Goal: Find specific page/section: Find specific page/section

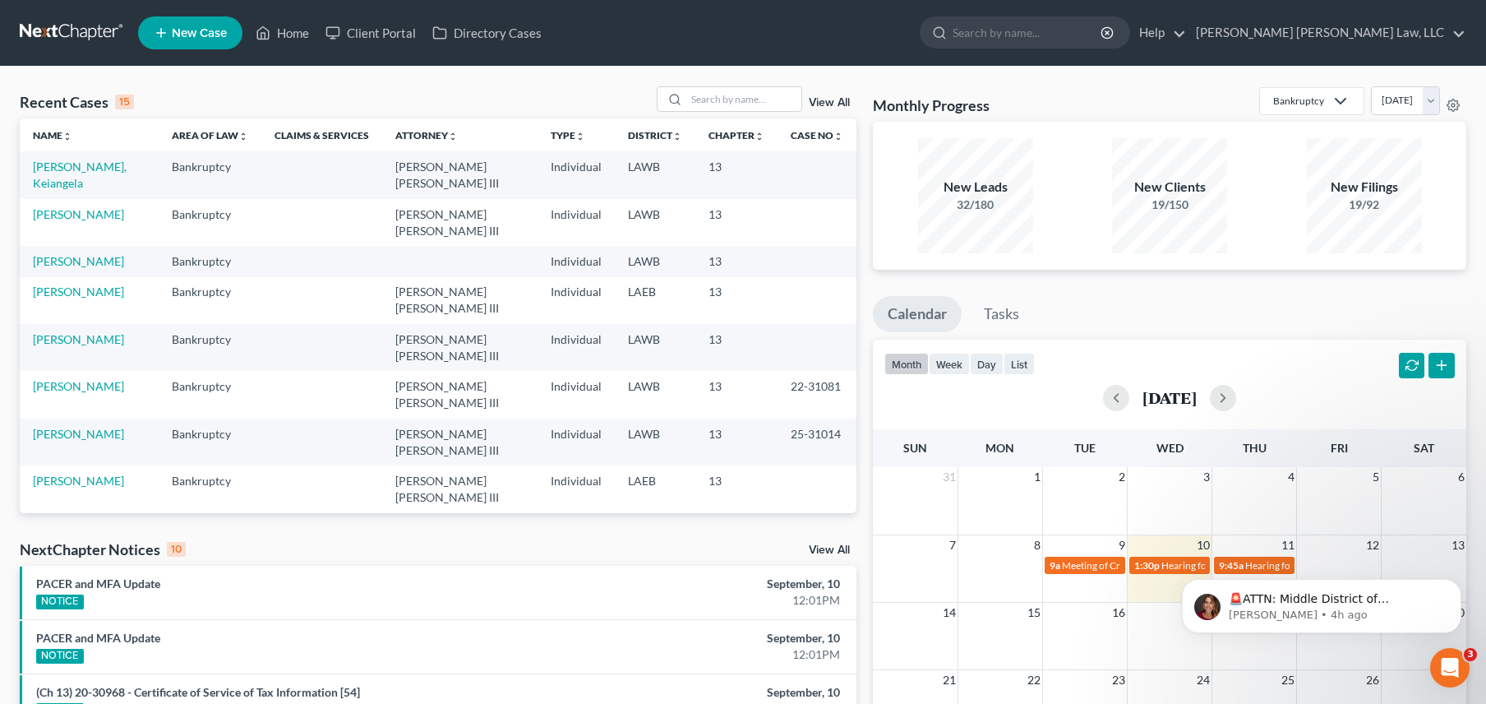
click at [68, 24] on link at bounding box center [72, 33] width 105 height 30
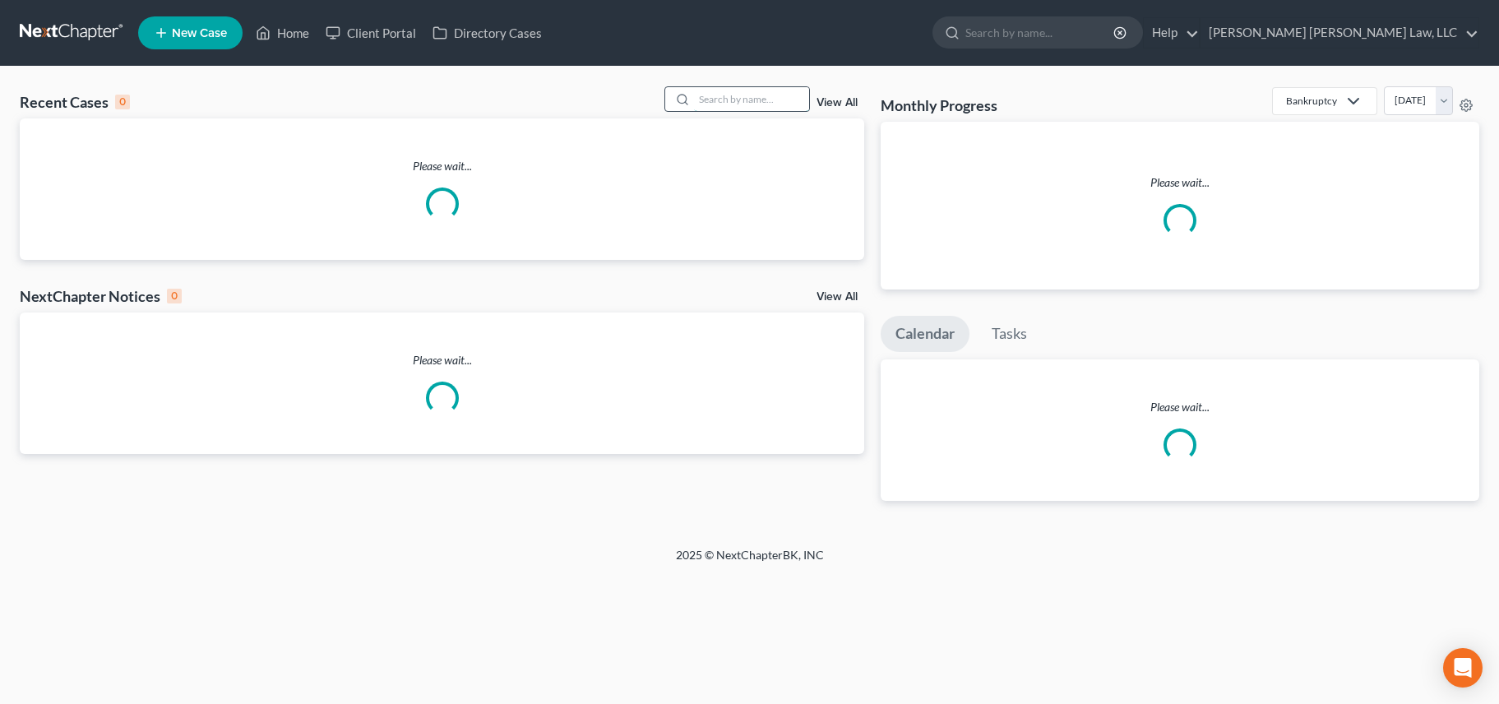
click at [732, 104] on input "search" at bounding box center [751, 99] width 115 height 24
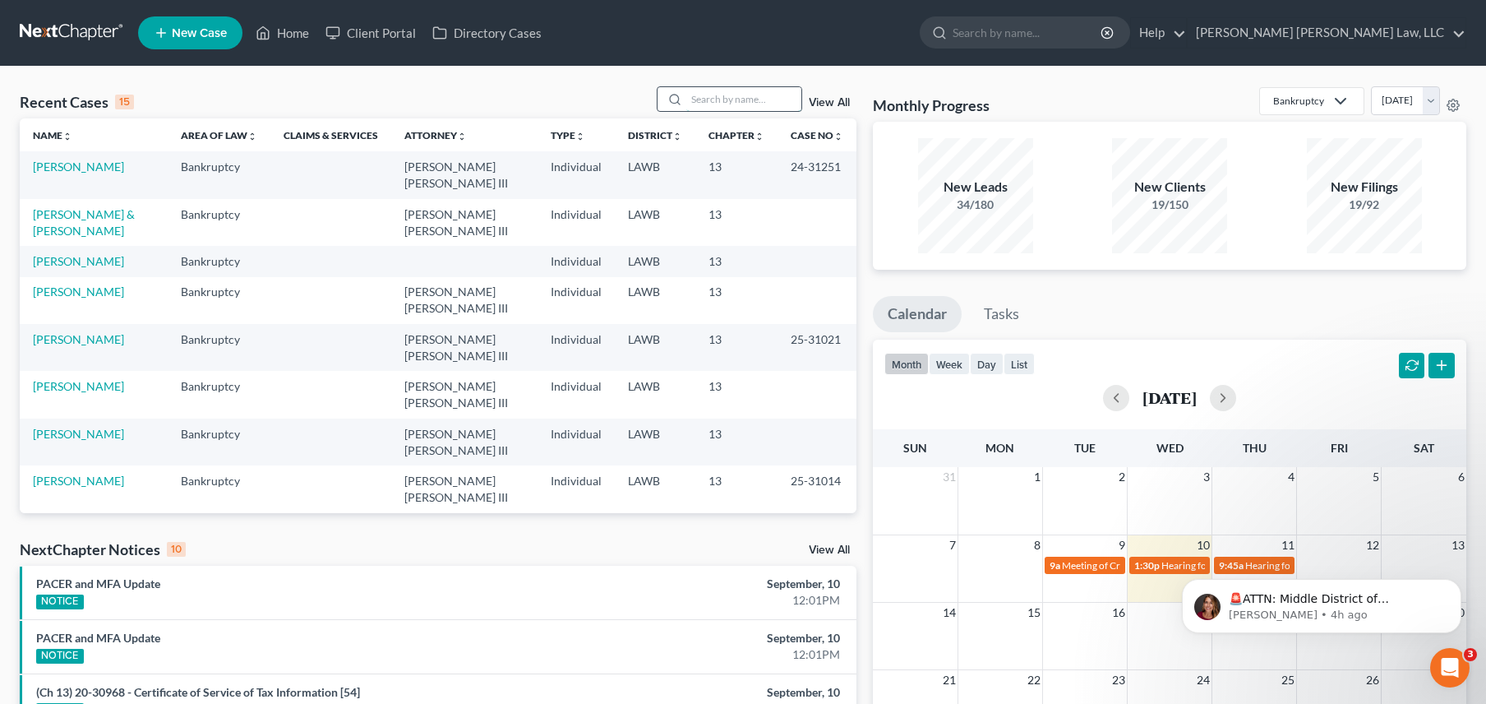
click at [736, 96] on input "search" at bounding box center [743, 99] width 115 height 24
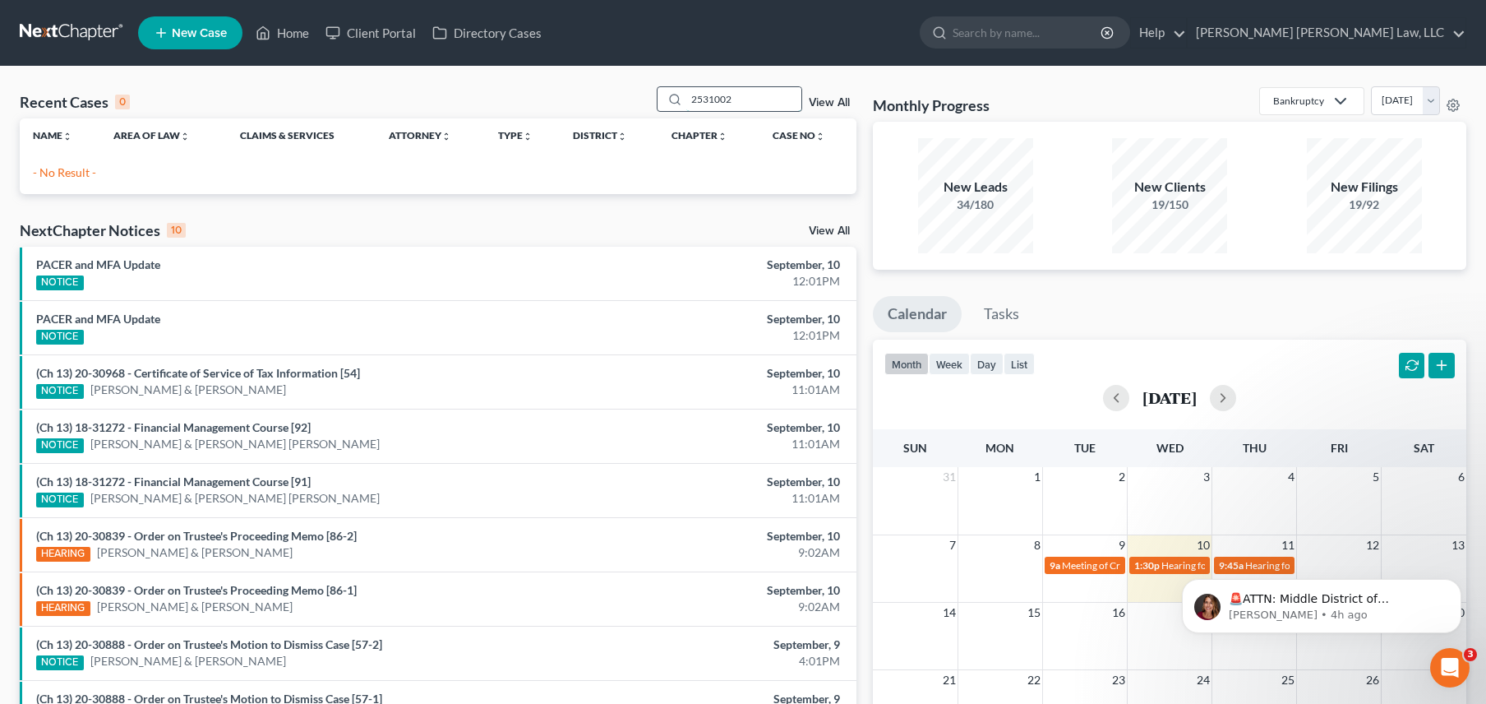
click at [706, 99] on input "2531002" at bounding box center [743, 99] width 115 height 24
type input "25-31002"
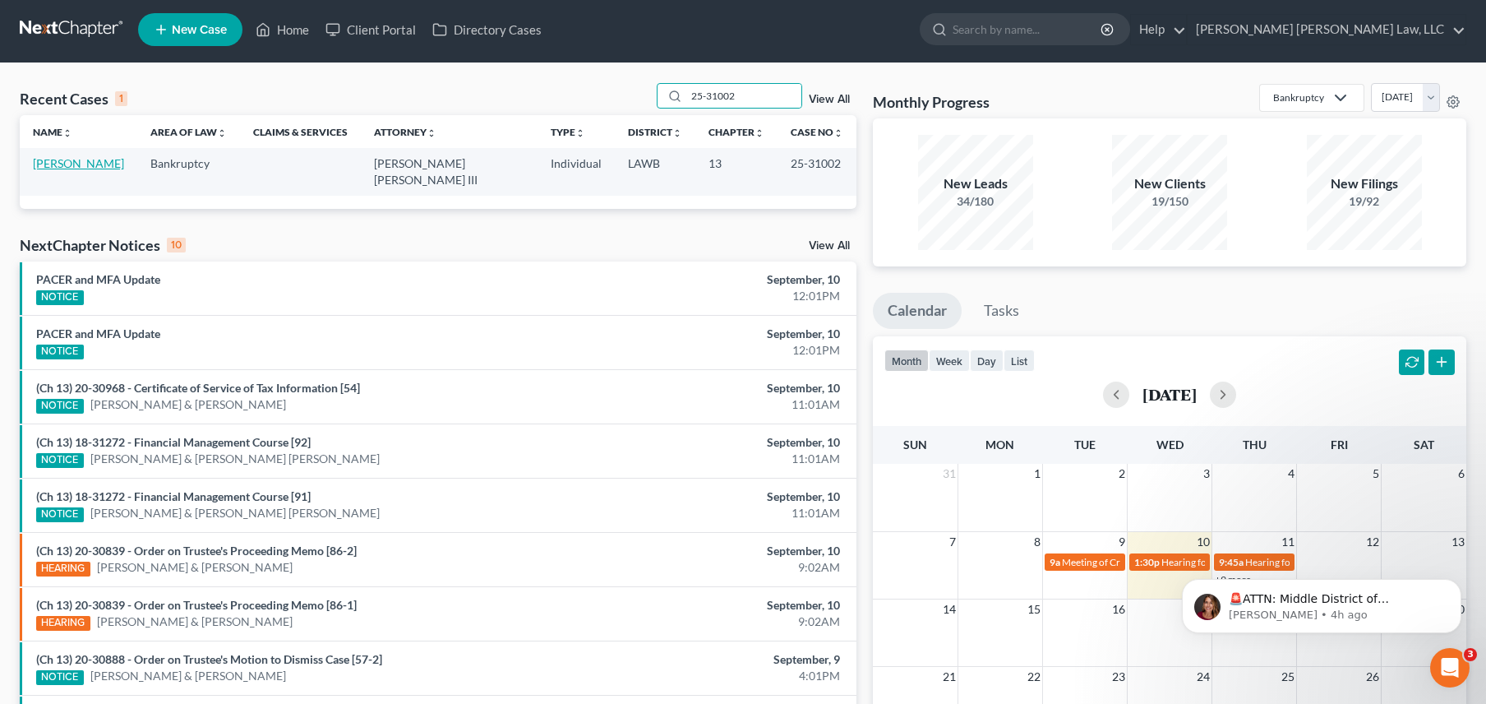
click at [83, 159] on link "[PERSON_NAME]" at bounding box center [78, 163] width 91 height 14
